Goal: Information Seeking & Learning: Learn about a topic

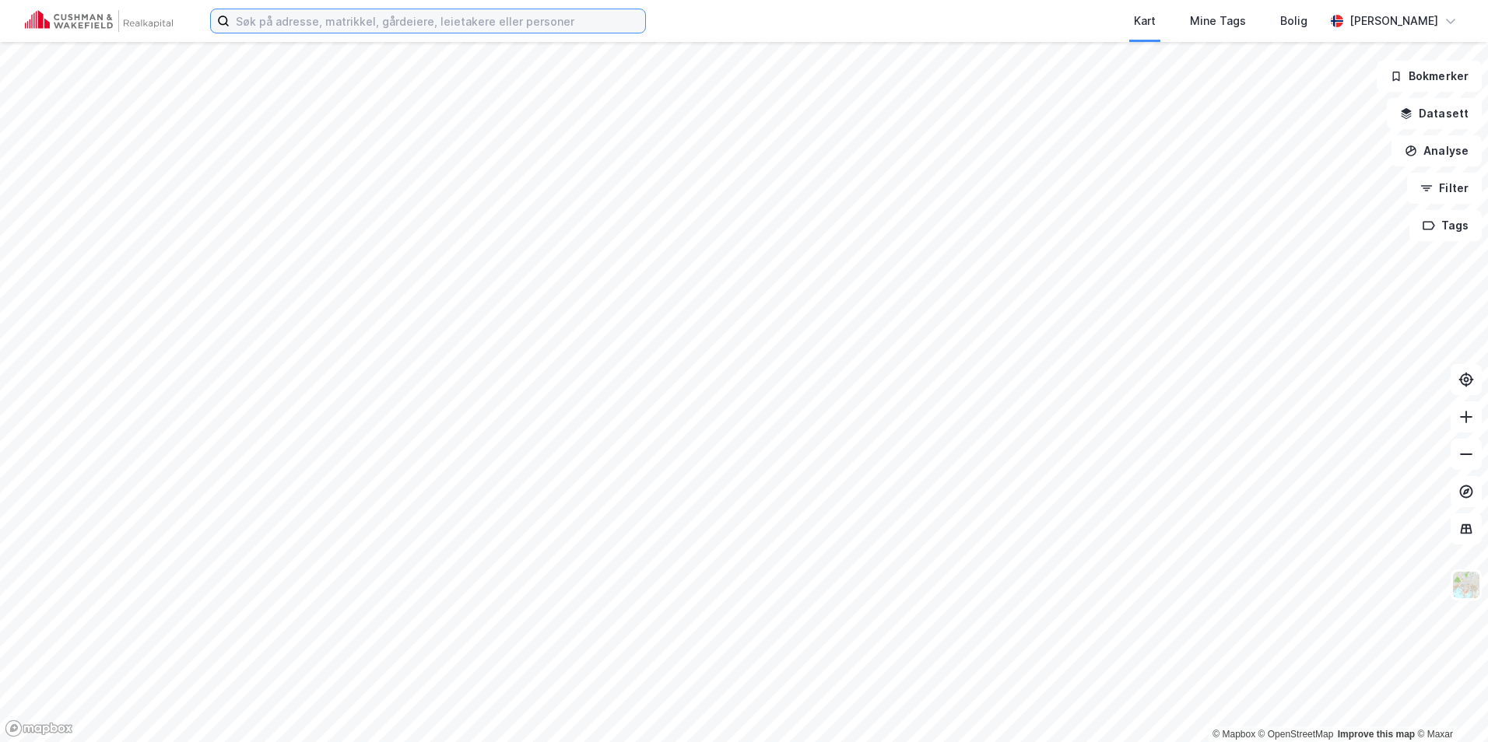
click at [337, 31] on input at bounding box center [438, 20] width 416 height 23
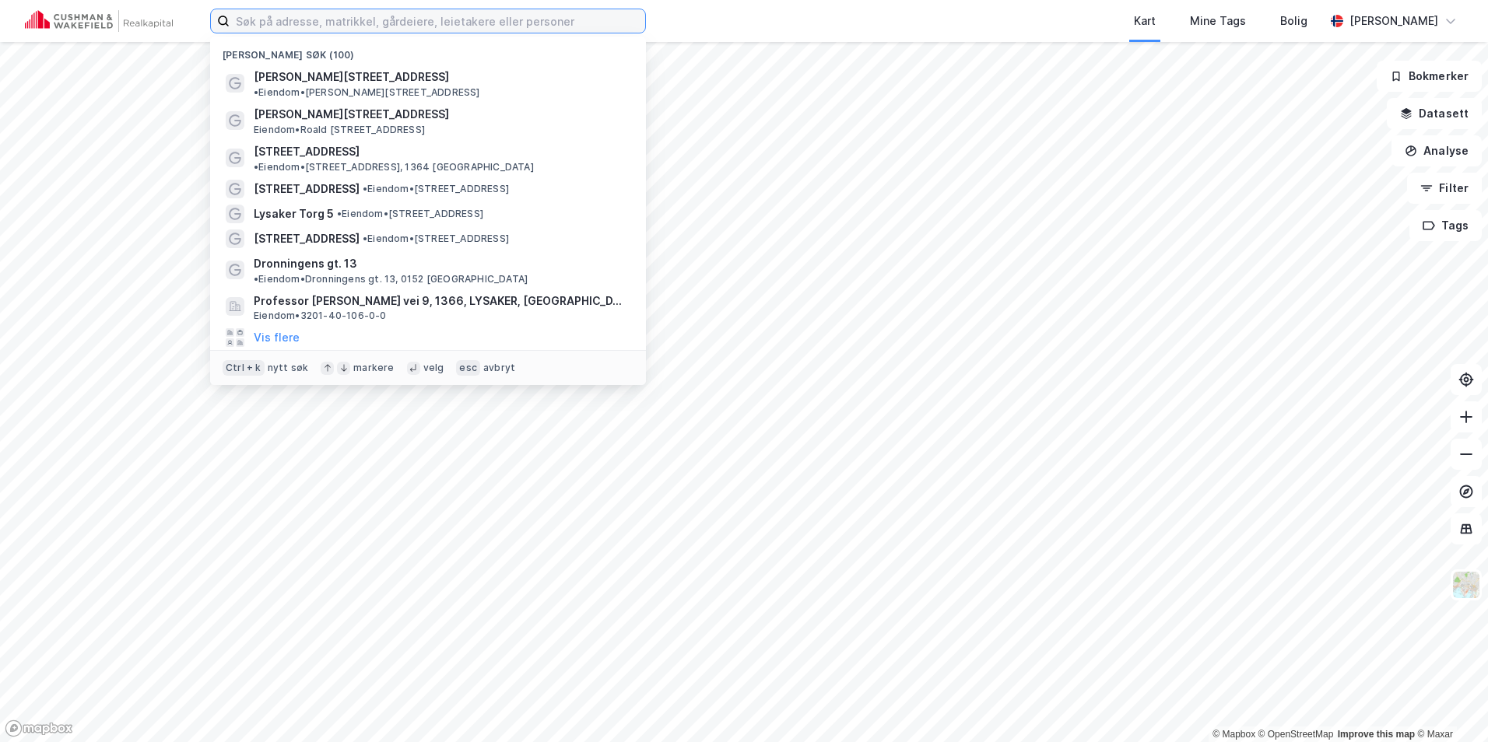
paste input "[PERSON_NAME][STREET_ADDRESS]"
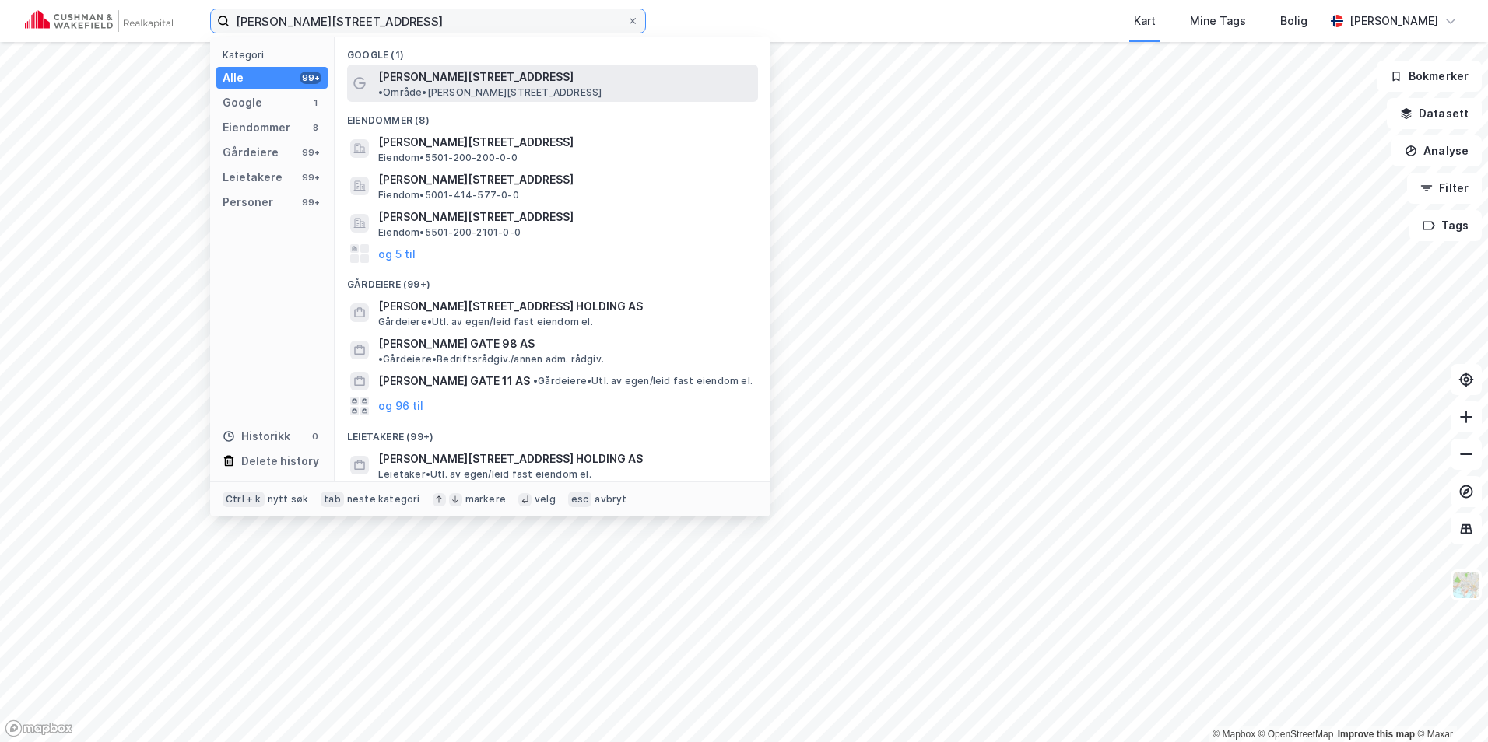
type input "[PERSON_NAME][STREET_ADDRESS]"
click at [391, 80] on span "[PERSON_NAME][STREET_ADDRESS]" at bounding box center [475, 77] width 195 height 19
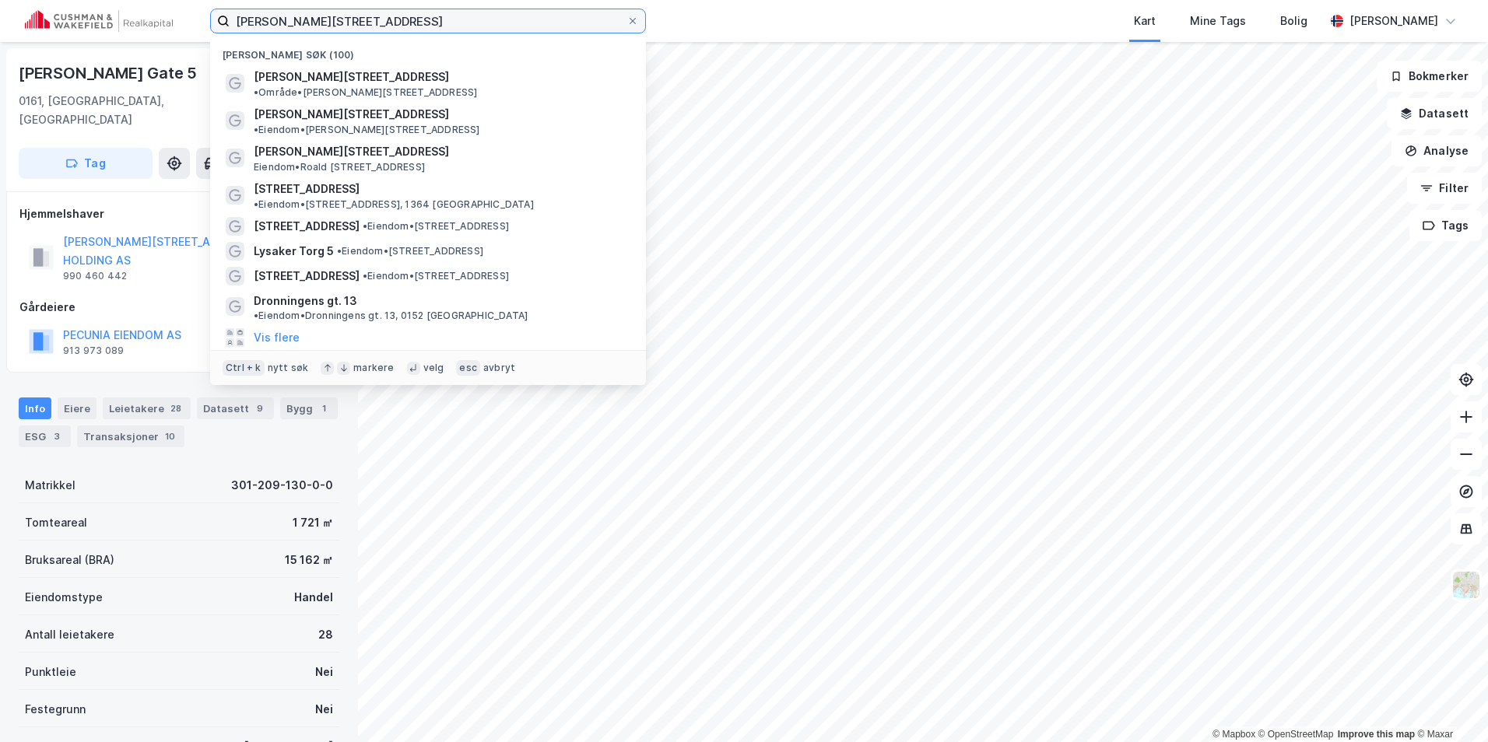
drag, startPoint x: 381, startPoint y: 28, endPoint x: 249, endPoint y: 51, distance: 134.3
click at [162, 37] on div "[PERSON_NAME][STREET_ADDRESS] Nylige søk (100) [PERSON_NAME][STREET_ADDRESS] • …" at bounding box center [744, 21] width 1488 height 42
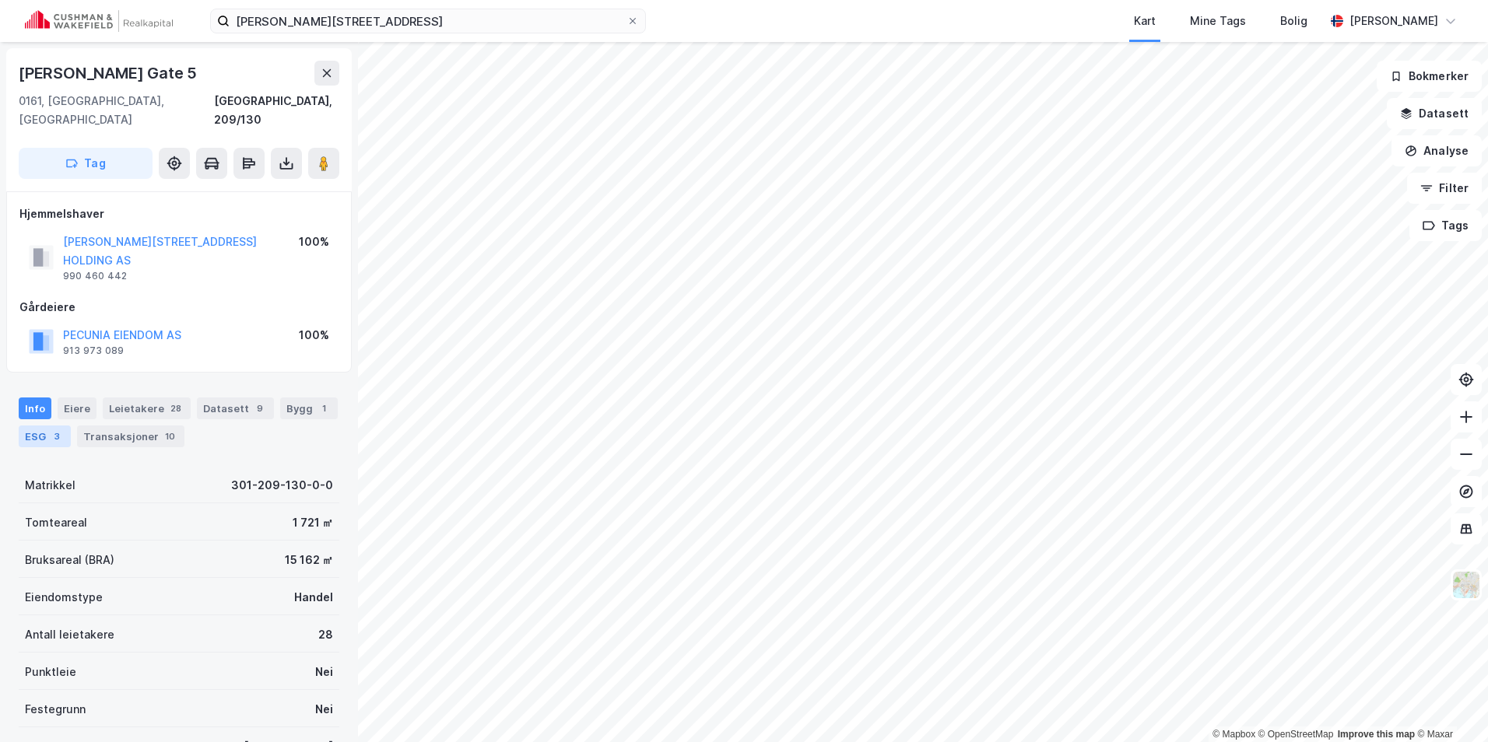
click at [47, 426] on div "ESG 3" at bounding box center [45, 437] width 52 height 22
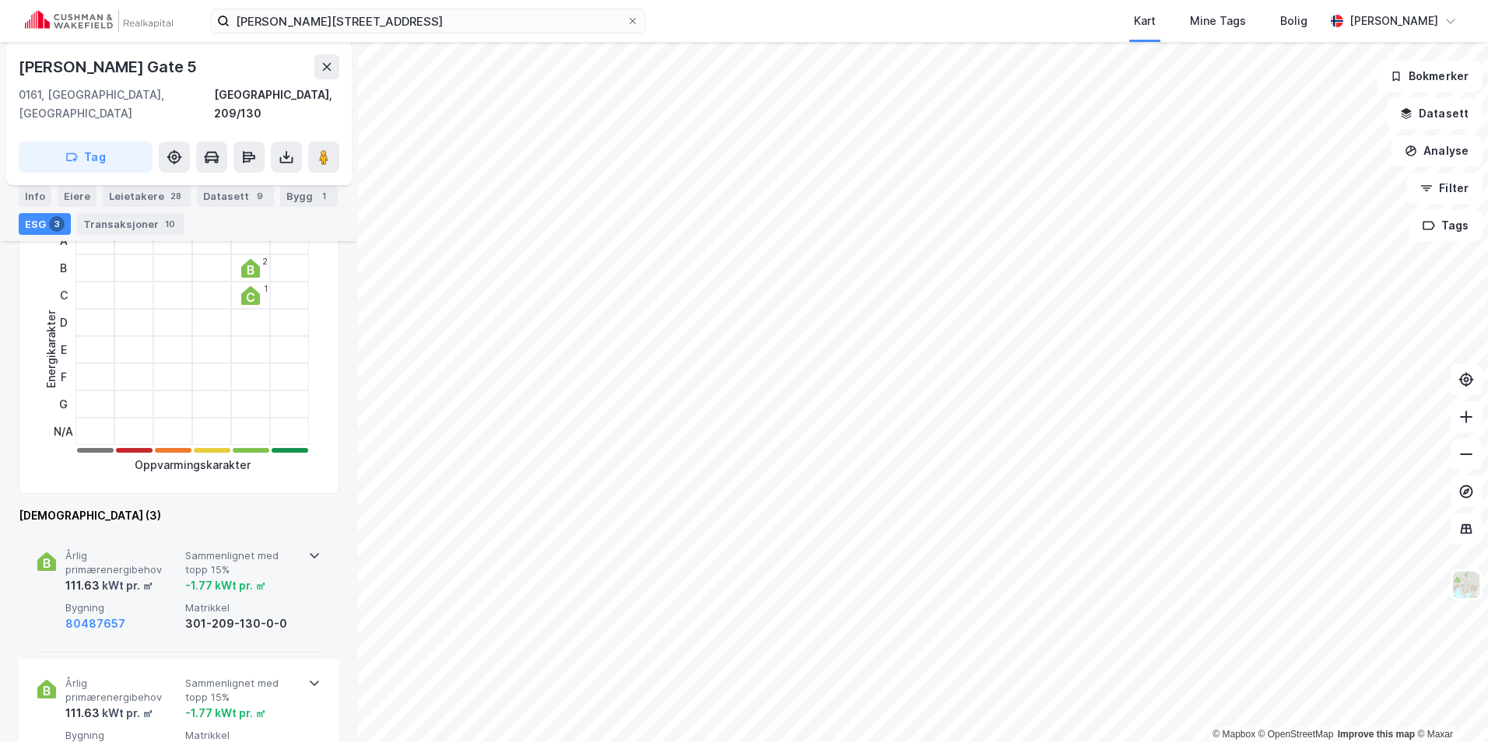
scroll to position [389, 0]
